Goal: Find specific page/section: Find specific page/section

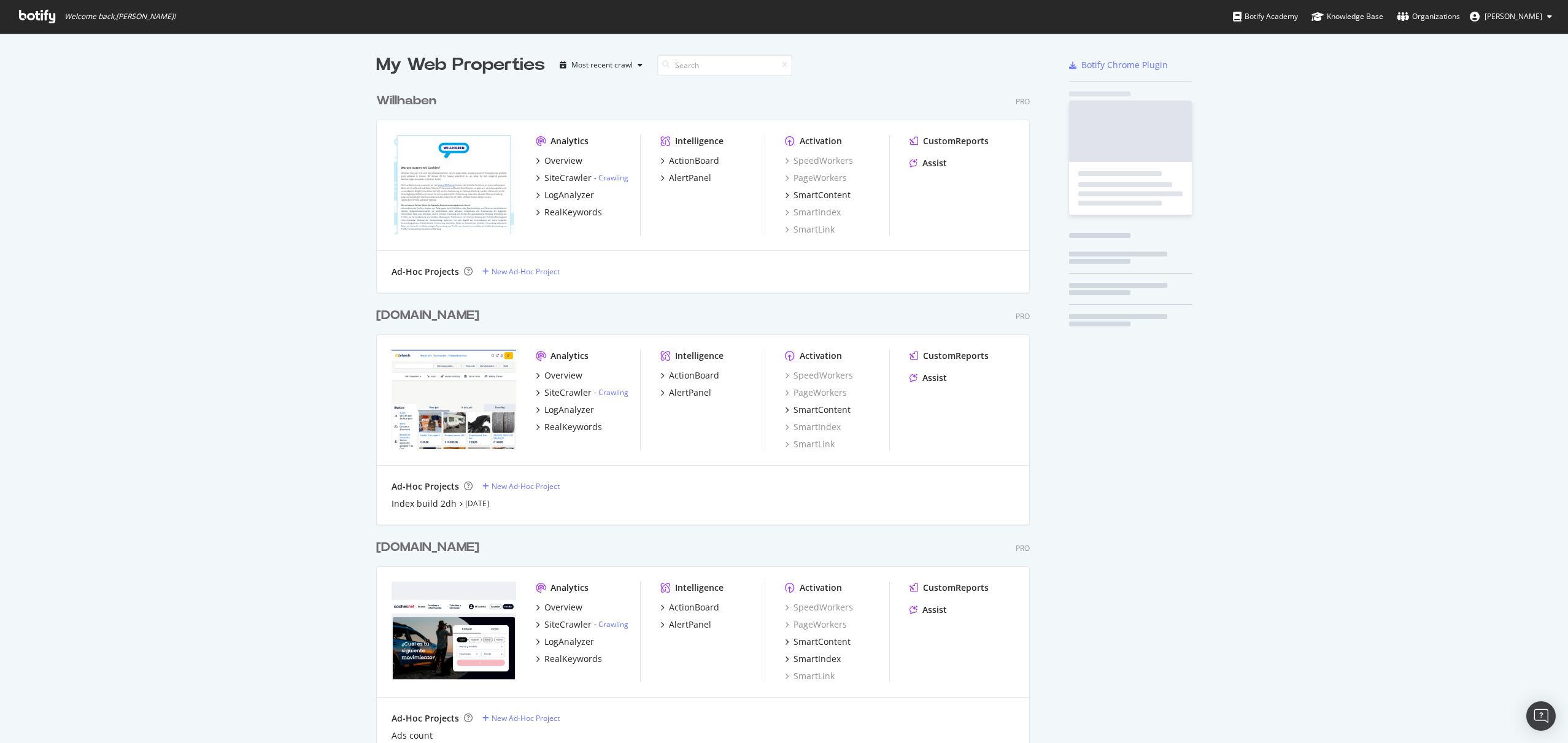
scroll to position [3697, 663]
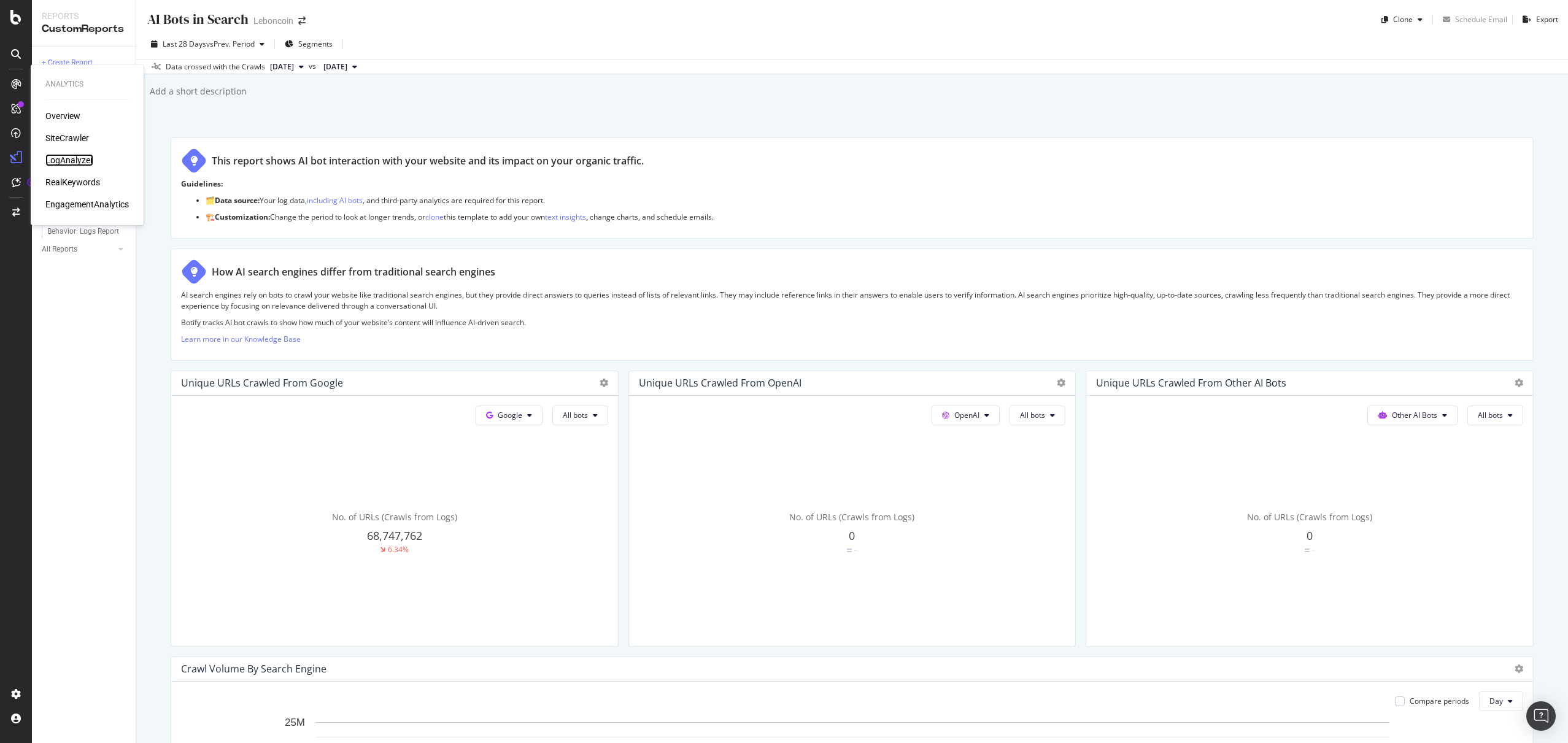
click at [79, 161] on div "LogAnalyzer" at bounding box center [69, 160] width 48 height 12
